Goal: Find contact information: Find contact information

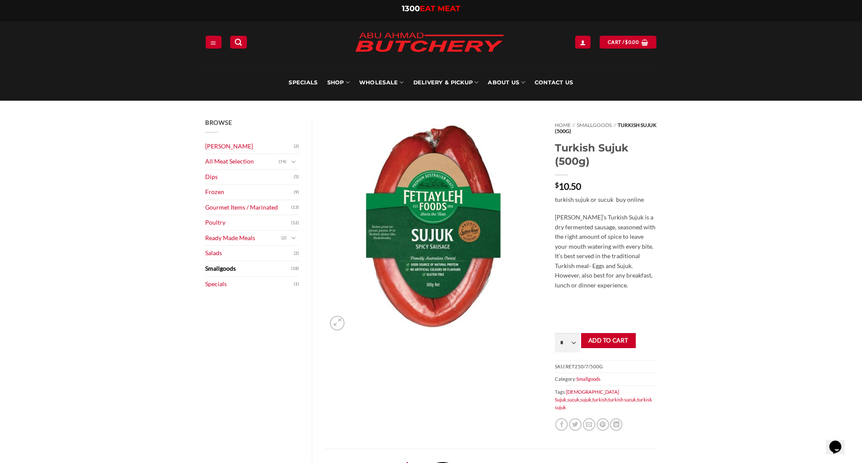
click at [445, 188] on img at bounding box center [433, 226] width 217 height 217
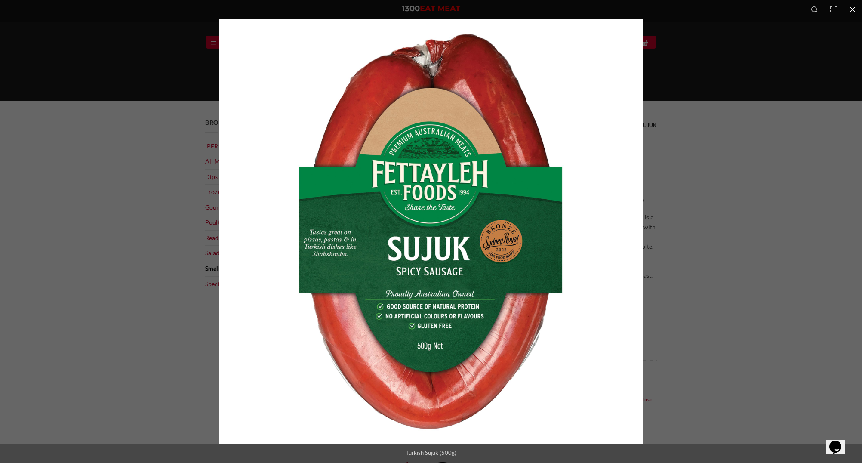
click at [779, 212] on div at bounding box center [650, 250] width 862 height 463
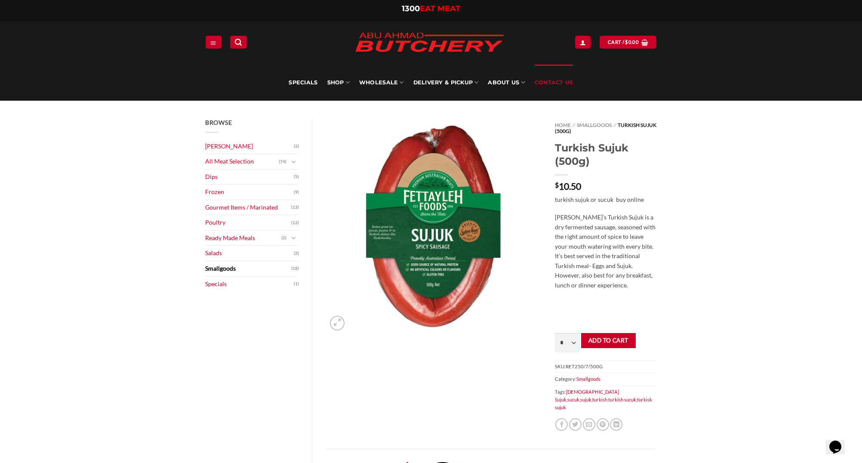
click at [547, 83] on link "Contact Us" at bounding box center [554, 83] width 39 height 36
click at [409, 231] on img at bounding box center [433, 226] width 217 height 217
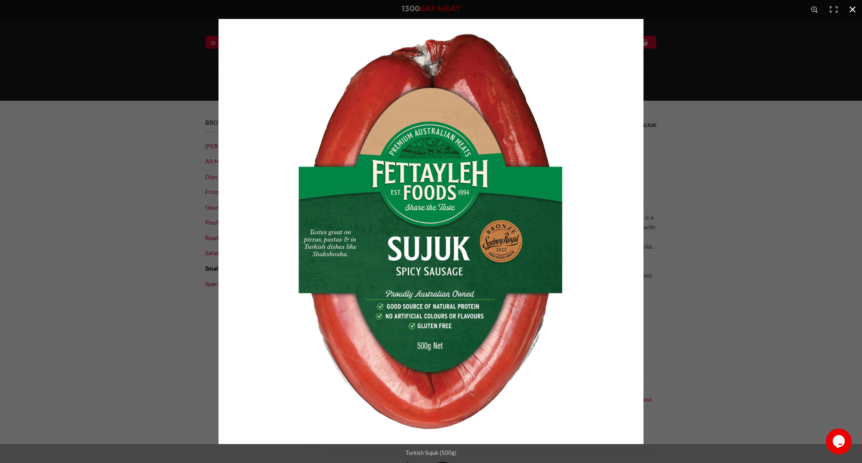
click at [724, 156] on div at bounding box center [650, 250] width 862 height 463
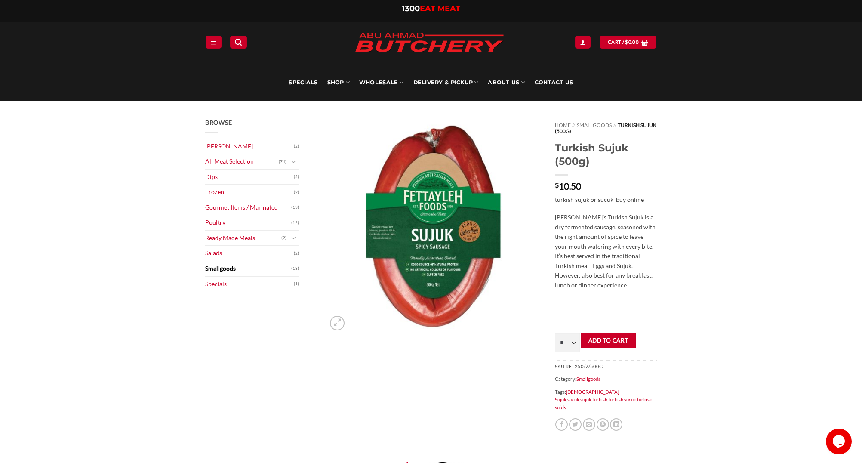
click at [553, 183] on div "Home // Smallgoods // Turkish Sujuk (500g) Turkish Sujuk (500g) $ 10.50 turkish…" at bounding box center [606, 283] width 115 height 331
drag, startPoint x: 556, startPoint y: 184, endPoint x: 578, endPoint y: 185, distance: 22.4
click at [578, 185] on bdi "$ 10.50" at bounding box center [568, 186] width 26 height 11
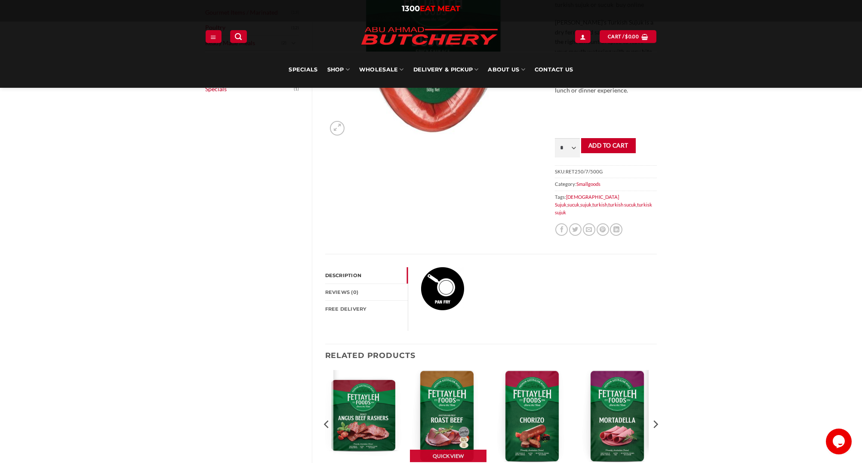
scroll to position [301, 0]
